Goal: Browse casually

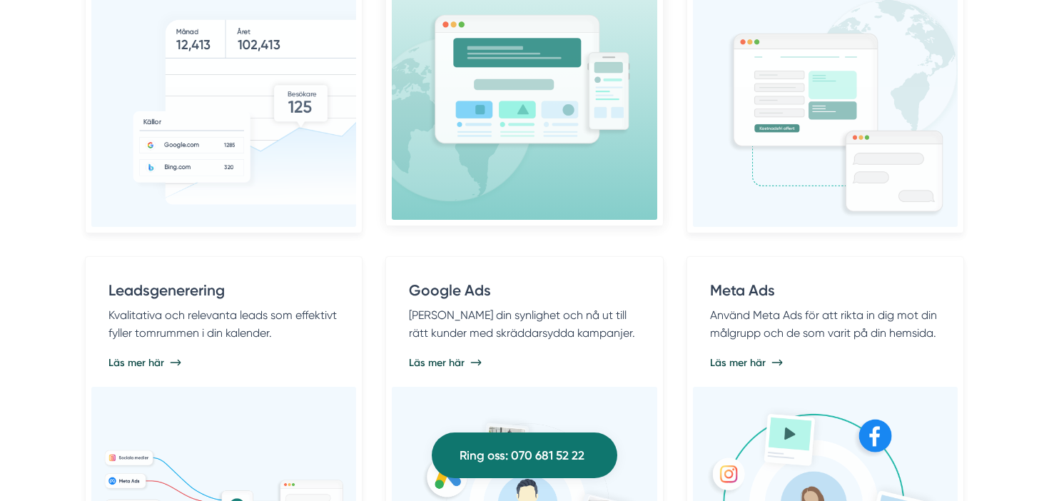
scroll to position [1003, 0]
